Goal: Find specific page/section: Find specific page/section

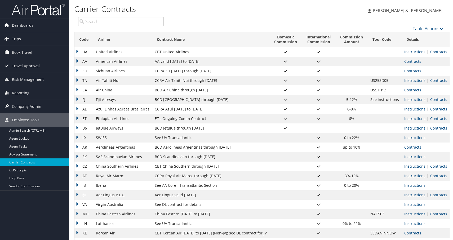
click at [27, 28] on span "Dashboards" at bounding box center [22, 25] width 21 height 13
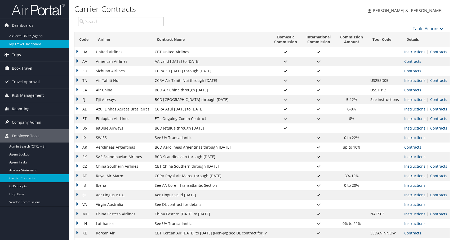
click at [38, 43] on link "My Travel Dashboard" at bounding box center [34, 44] width 69 height 8
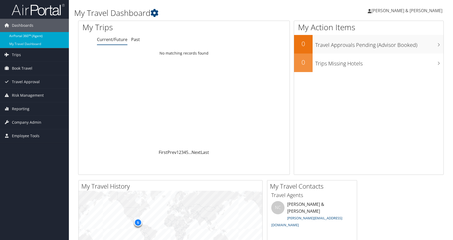
click at [22, 37] on link "AirPortal 360™ (Agent)" at bounding box center [34, 36] width 69 height 8
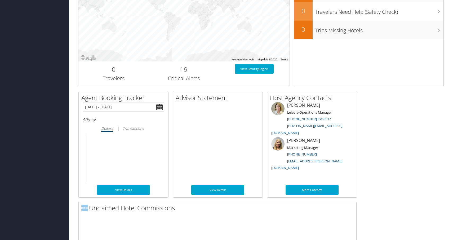
scroll to position [370, 0]
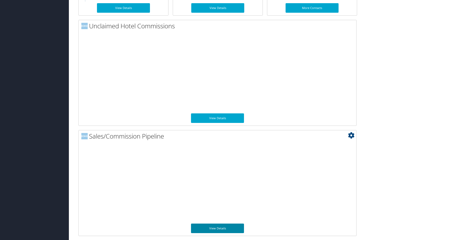
click at [221, 227] on link "View Details" at bounding box center [217, 228] width 53 height 10
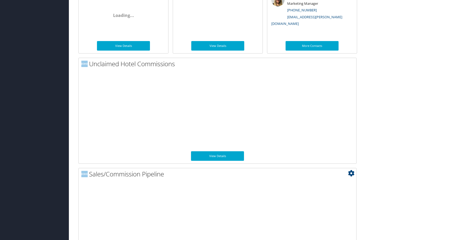
scroll to position [370, 0]
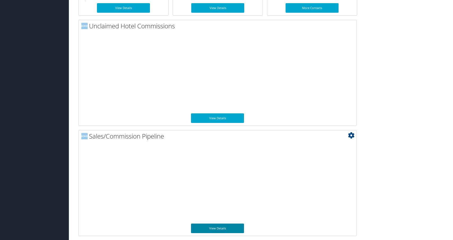
click at [226, 230] on link "View Details" at bounding box center [217, 228] width 53 height 10
